Goal: Browse casually

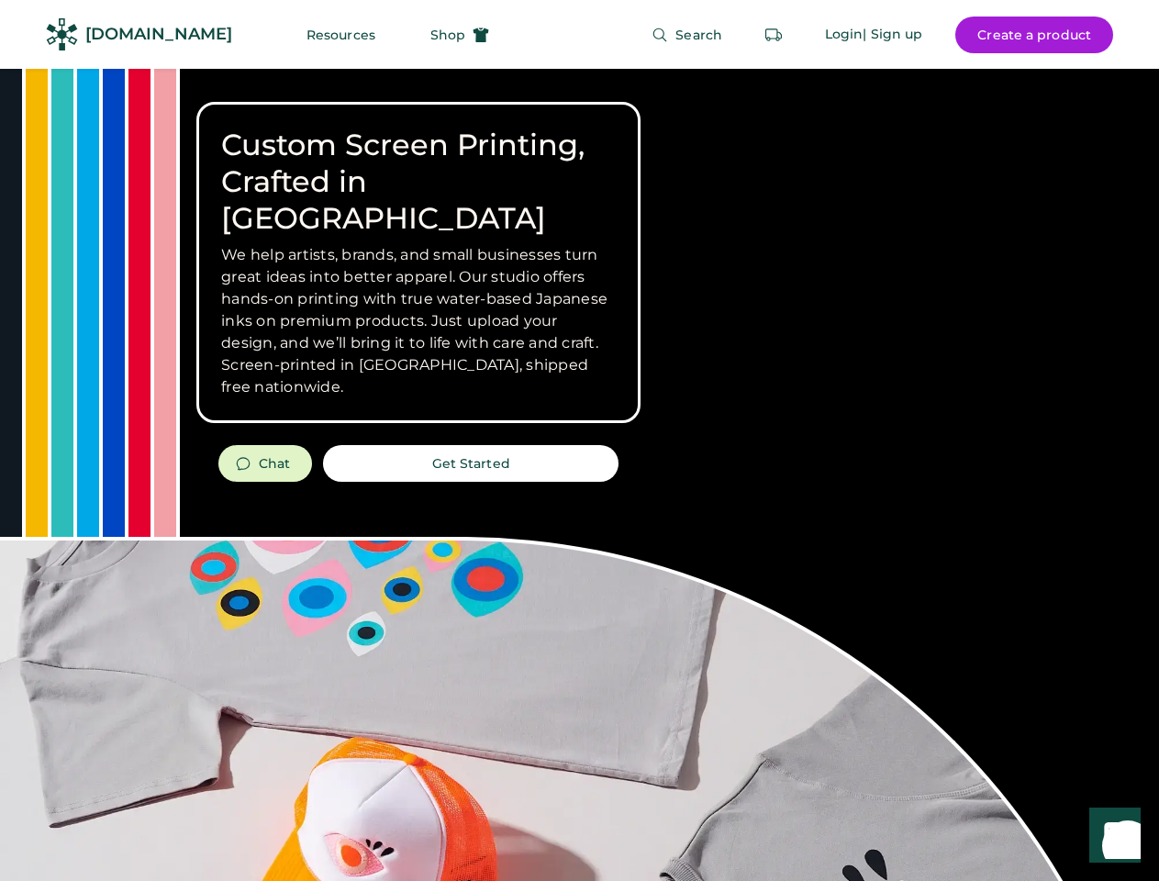
click at [579, 441] on div "Custom Screen Printing, Crafted in [GEOGRAPHIC_DATA] We help artists, brands, a…" at bounding box center [579, 652] width 1159 height 1166
click at [579, 474] on div "Custom Screen Printing, Crafted in [GEOGRAPHIC_DATA] We help artists, brands, a…" at bounding box center [579, 652] width 1159 height 1166
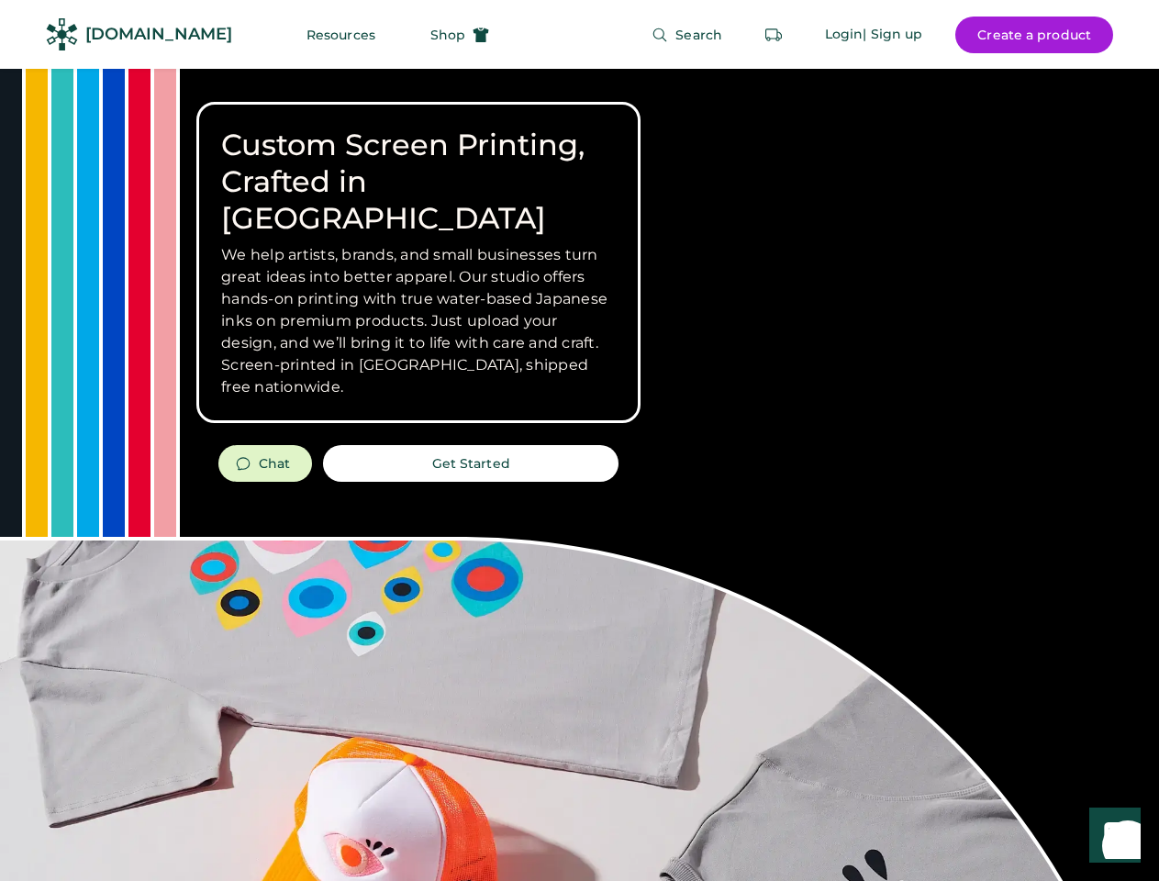
click at [579, 474] on div "Custom Screen Printing, Crafted in [GEOGRAPHIC_DATA] We help artists, brands, a…" at bounding box center [579, 652] width 1159 height 1166
click at [419, 262] on h3 "We help artists, brands, and small businesses turn great ideas into better appa…" at bounding box center [418, 321] width 395 height 154
click at [419, 244] on h3 "We help artists, brands, and small businesses turn great ideas into better appa…" at bounding box center [418, 321] width 395 height 154
click at [419, 163] on h1 "Custom Screen Printing, Crafted in [GEOGRAPHIC_DATA]" at bounding box center [418, 182] width 395 height 110
